Goal: Information Seeking & Learning: Learn about a topic

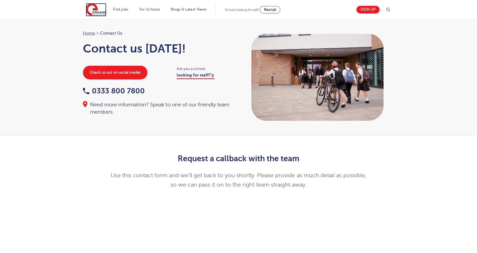
click at [106, 14] on img at bounding box center [96, 9] width 21 height 13
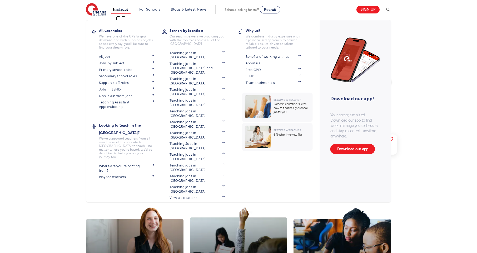
click at [121, 9] on link "Find jobs" at bounding box center [121, 9] width 16 height 4
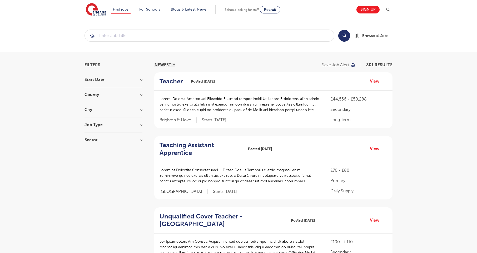
click at [97, 112] on div "City Hounslow 60 Wandsworth 34 Leeds 33 Newham 32 Bromley 28 Show more" at bounding box center [114, 112] width 58 height 10
click at [140, 110] on h3 "City" at bounding box center [114, 109] width 58 height 4
click at [91, 166] on button "Show more" at bounding box center [96, 168] width 22 height 5
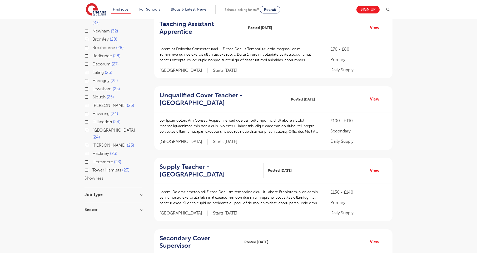
scroll to position [121, 0]
click at [92, 135] on label "Waltham Forest 24" at bounding box center [117, 133] width 50 height 14
click at [92, 131] on input "Waltham Forest 24" at bounding box center [93, 128] width 3 height 3
checkbox input "true"
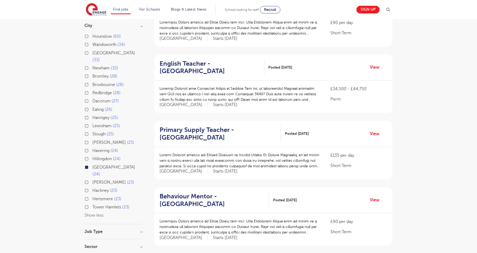
scroll to position [84, 0]
click at [92, 119] on label "Haringey 25" at bounding box center [105, 117] width 26 height 7
click at [92, 119] on input "Haringey 25" at bounding box center [93, 116] width 3 height 3
checkbox input "true"
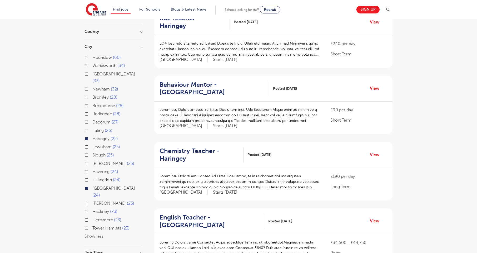
scroll to position [63, 0]
